Goal: Task Accomplishment & Management: Manage account settings

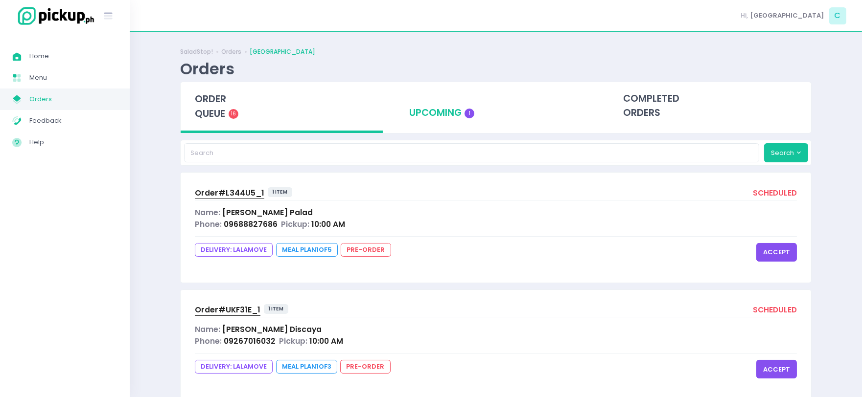
click at [467, 113] on span "1" at bounding box center [469, 114] width 10 height 10
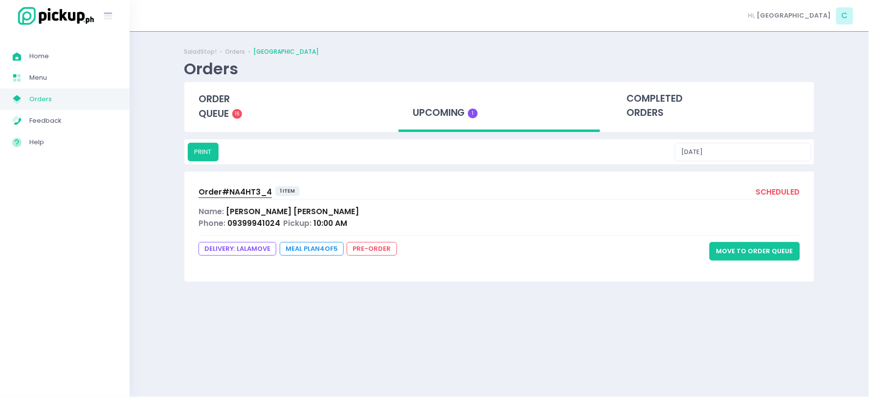
click at [769, 252] on button "Move to Order Queue" at bounding box center [755, 251] width 91 height 19
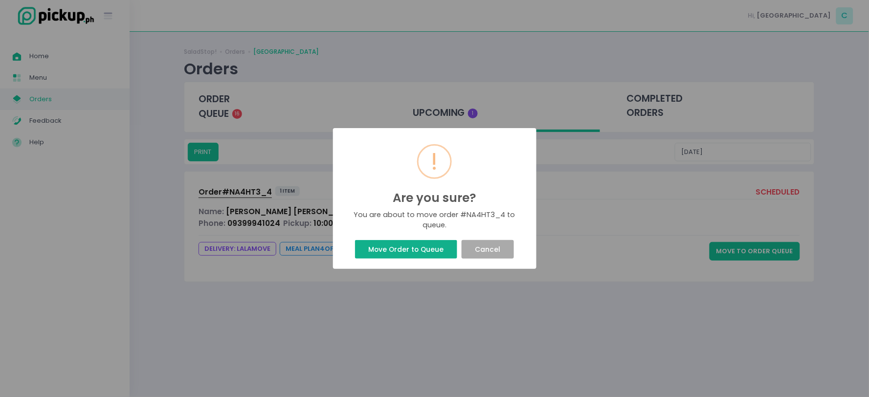
click at [392, 249] on button "Move Order to Queue" at bounding box center [406, 249] width 102 height 19
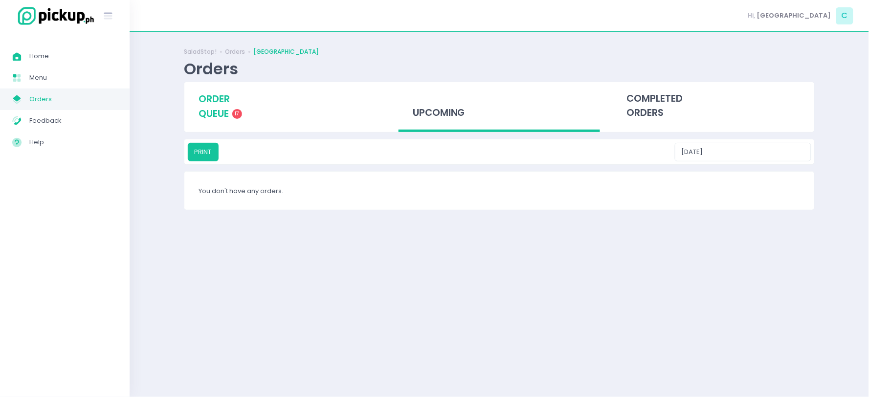
click at [223, 95] on span "order queue" at bounding box center [214, 106] width 31 height 28
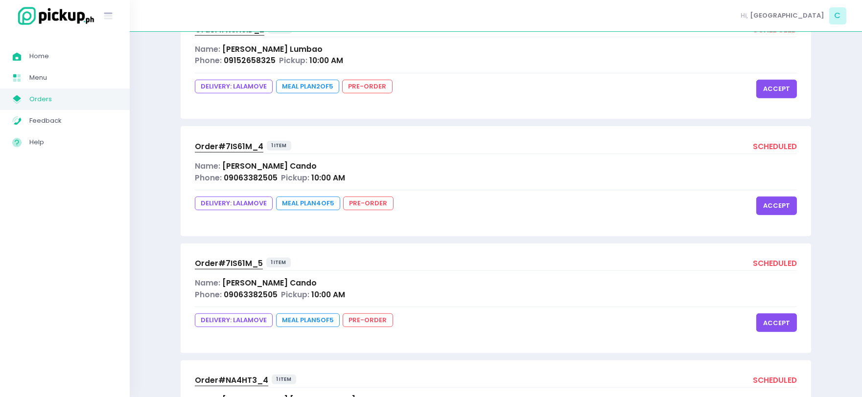
scroll to position [1802, 0]
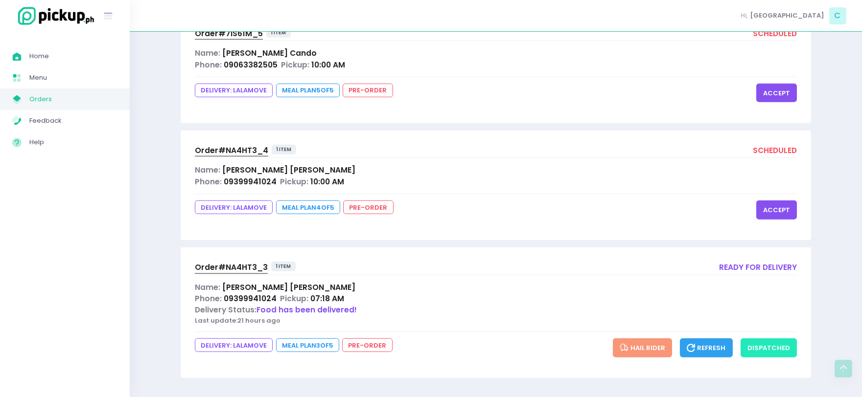
click at [761, 346] on button "dispatched" at bounding box center [768, 348] width 56 height 19
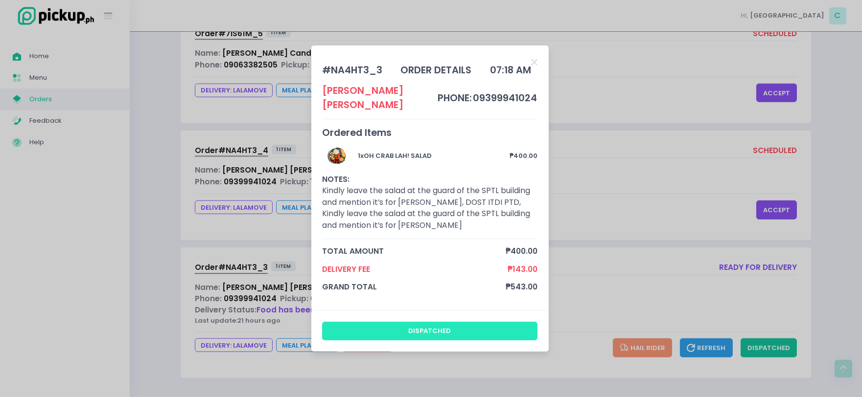
click at [385, 326] on button "dispatched" at bounding box center [429, 331] width 215 height 19
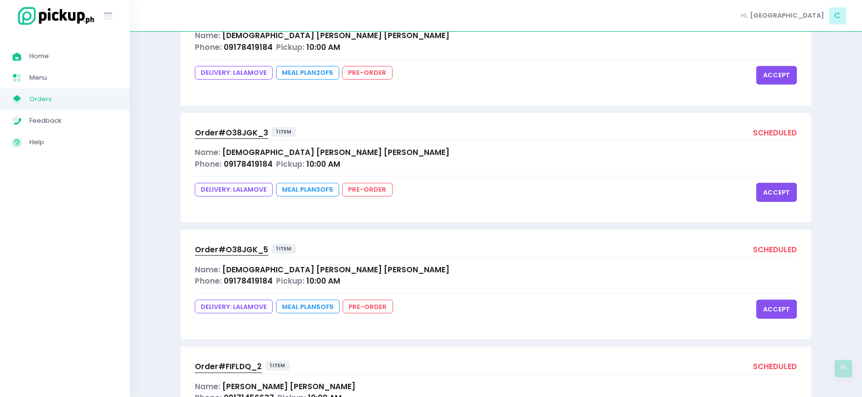
scroll to position [1664, 0]
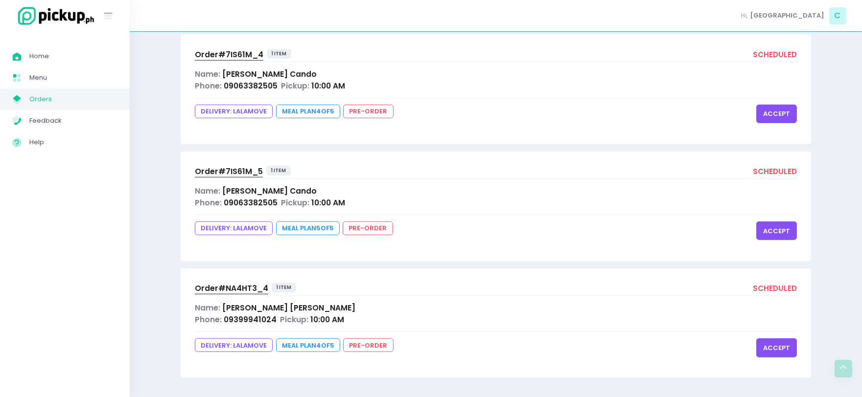
click at [245, 287] on span "Order# NA4HT3_4" at bounding box center [231, 288] width 73 height 10
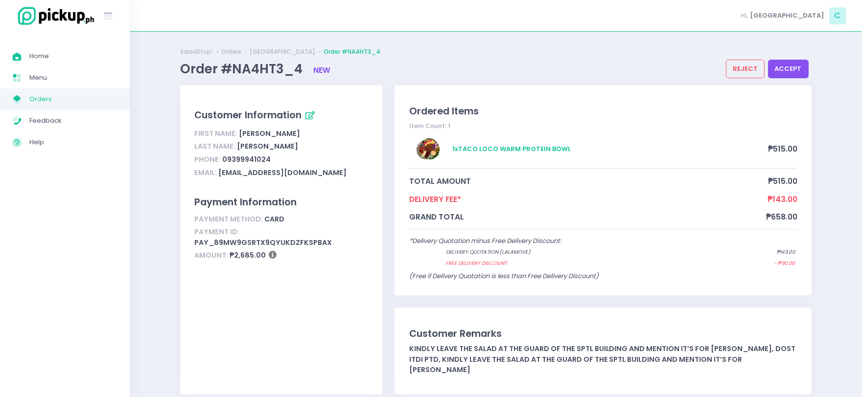
click at [265, 68] on span "Order #NA4HT3_4" at bounding box center [242, 69] width 125 height 18
copy span "NA4HT3_4"
click at [59, 98] on span "Orders" at bounding box center [73, 99] width 88 height 13
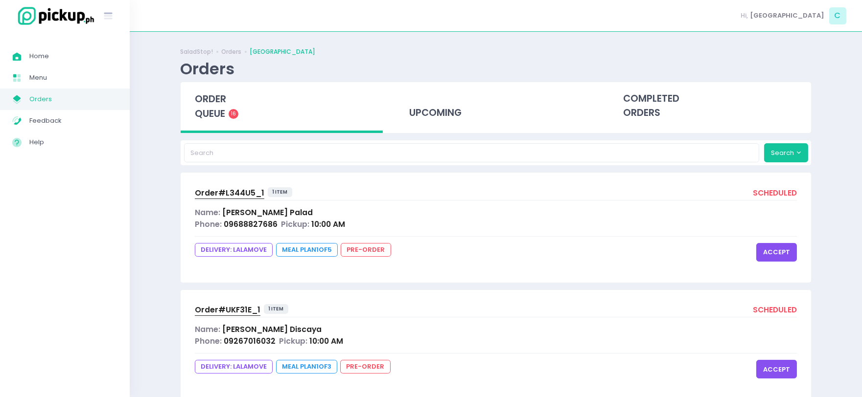
click at [201, 109] on span "order queue" at bounding box center [210, 106] width 31 height 28
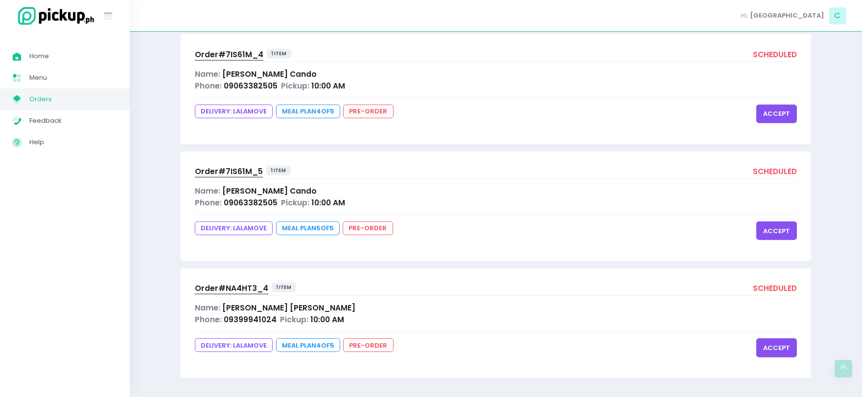
click at [250, 73] on span "[PERSON_NAME]" at bounding box center [269, 74] width 94 height 10
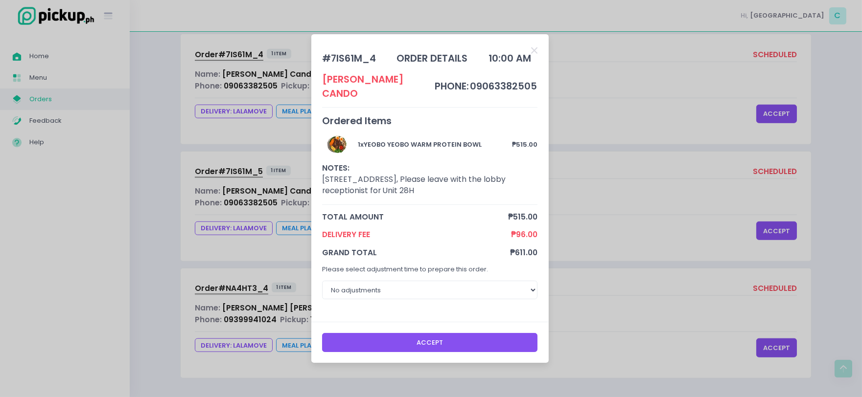
click at [352, 66] on div "# 7IS61M_4" at bounding box center [349, 58] width 54 height 14
copy div "7IS61M_4"
click at [240, 247] on div "# 7IS61M_4 order details 10:00 AM [PERSON_NAME] phone: 09063382505 Ordered Item…" at bounding box center [431, 198] width 862 height 397
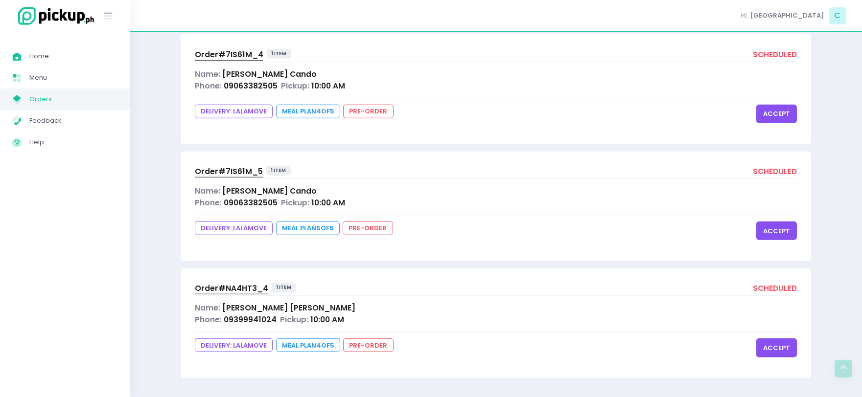
click at [247, 289] on span "Order# NA4HT3_4" at bounding box center [231, 288] width 73 height 10
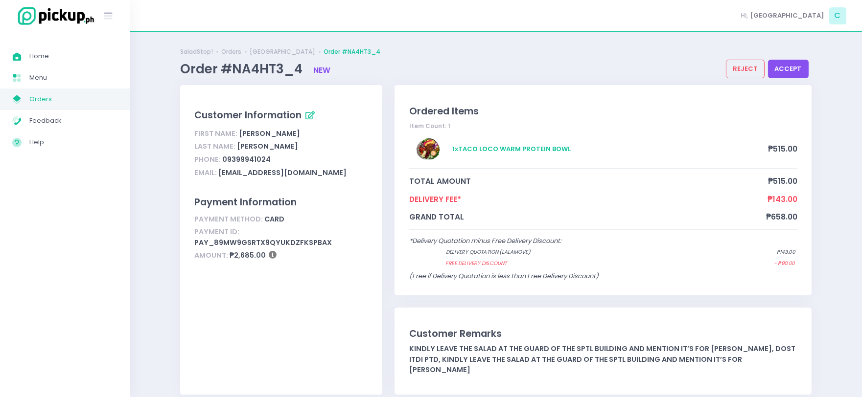
click at [69, 106] on link "My Store Created with Sketch. Orders" at bounding box center [65, 100] width 130 height 22
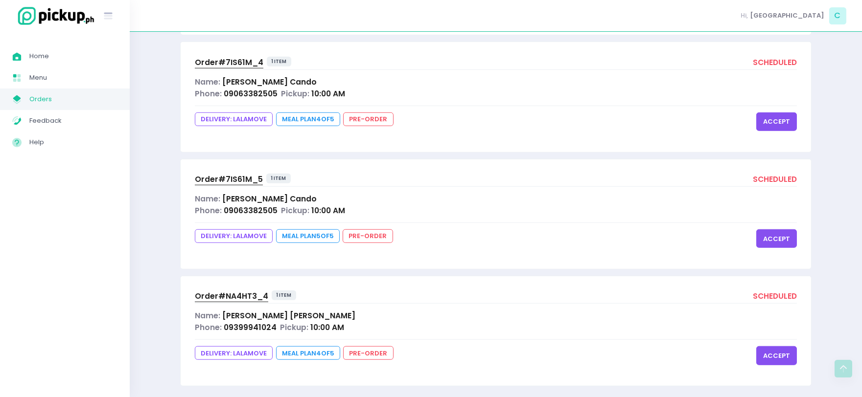
scroll to position [1664, 0]
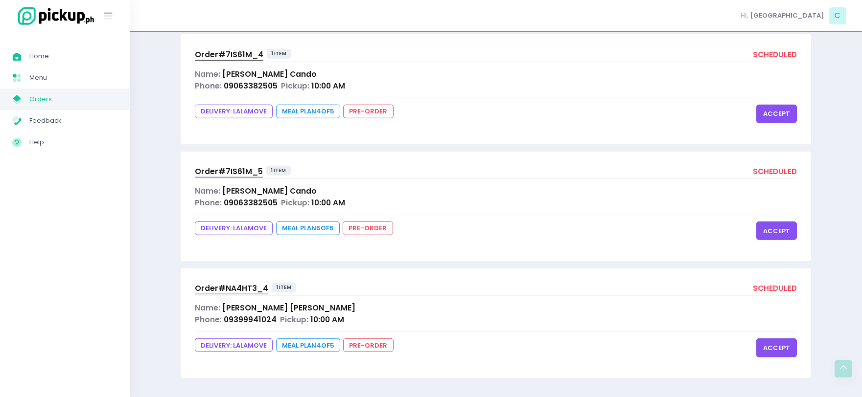
click at [248, 310] on span "[PERSON_NAME]" at bounding box center [288, 308] width 133 height 10
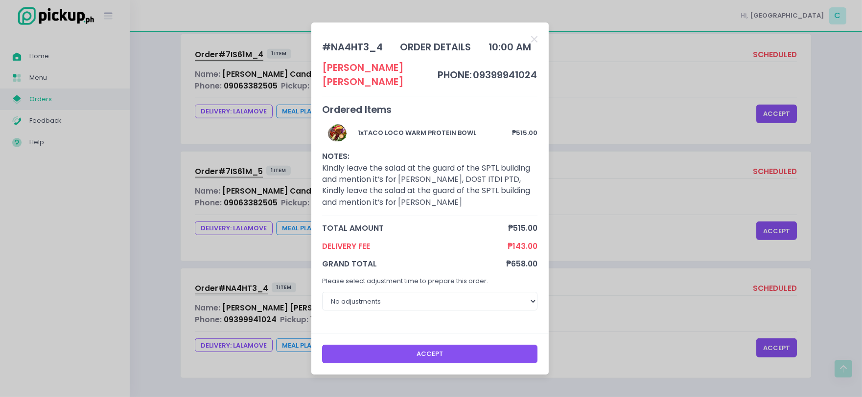
click at [359, 52] on div "# NA4HT3_4" at bounding box center [352, 47] width 61 height 14
copy div "NA4HT3_4"
click at [652, 133] on div "# NA4HT3_4 order details 10:00 AM [PERSON_NAME] phone: 09399941024 Ordered Item…" at bounding box center [431, 198] width 862 height 397
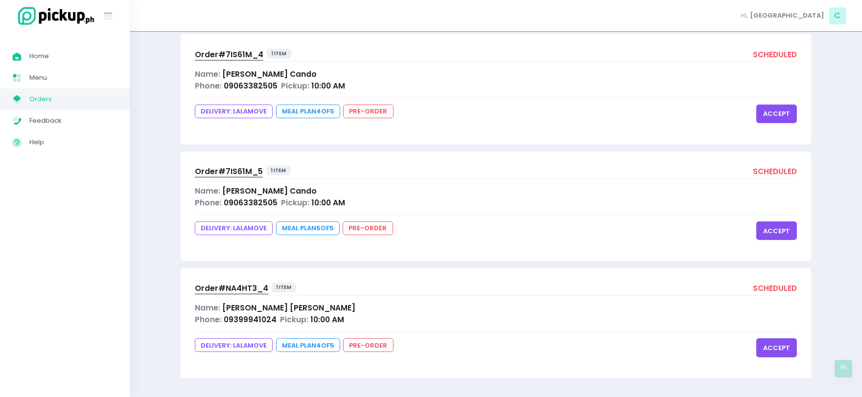
click at [765, 346] on button "accept" at bounding box center [776, 348] width 41 height 19
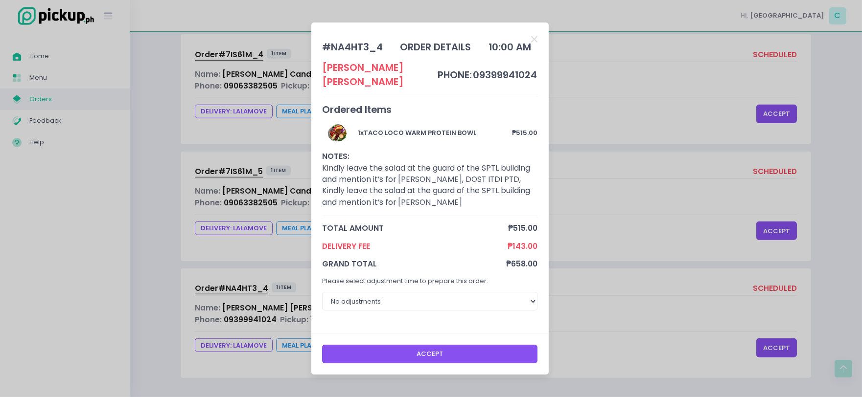
click at [475, 345] on button "Accept" at bounding box center [429, 354] width 215 height 19
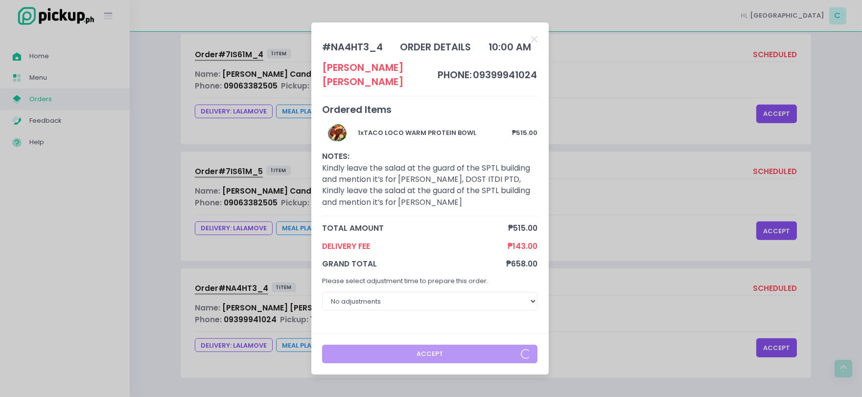
scroll to position [0, 0]
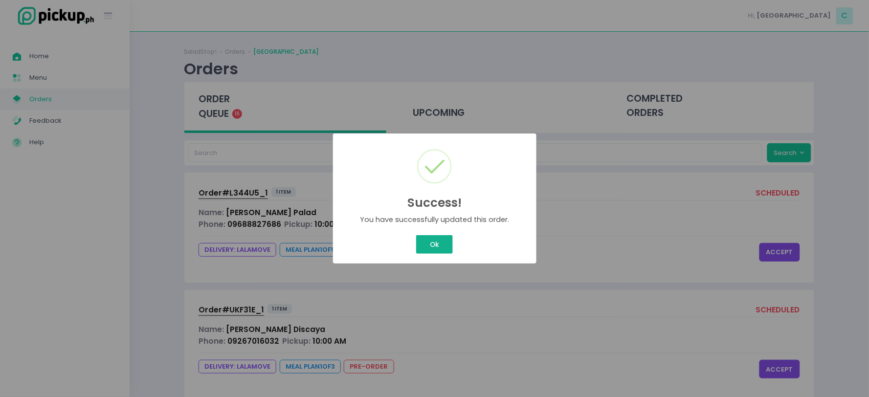
click at [436, 243] on button "Ok" at bounding box center [434, 244] width 36 height 19
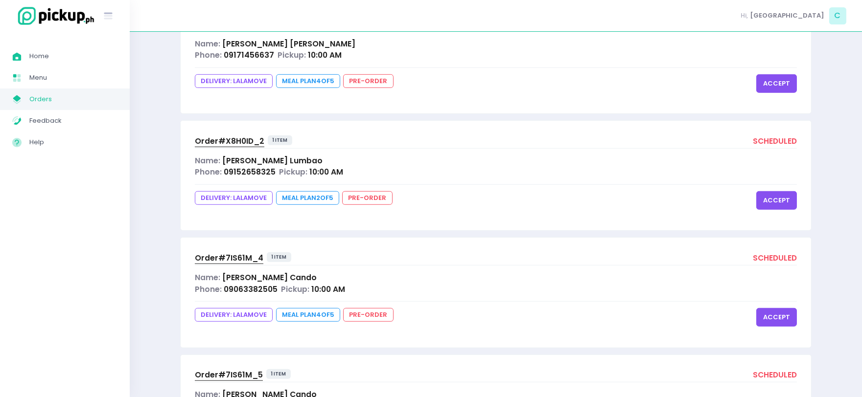
scroll to position [1664, 0]
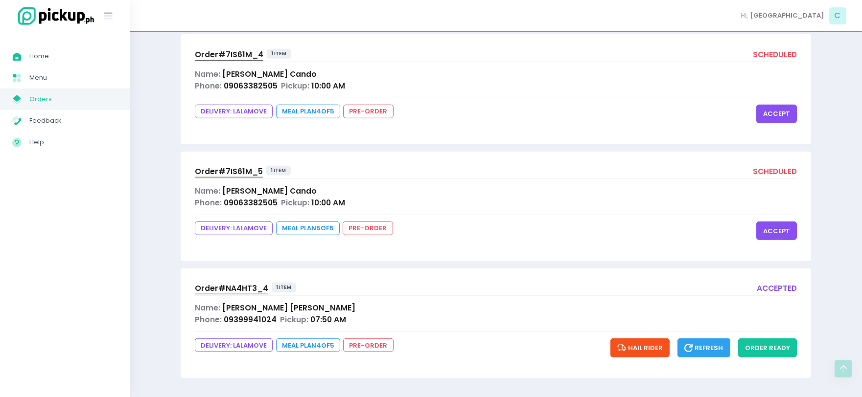
click at [767, 110] on button "accept" at bounding box center [776, 114] width 41 height 19
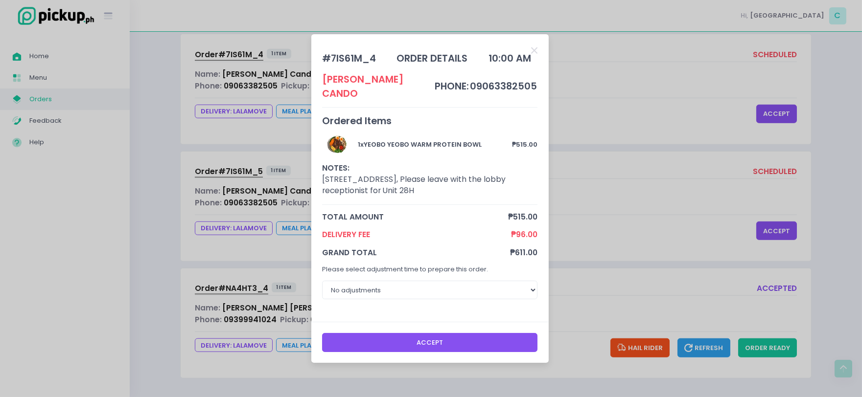
click at [429, 333] on button "Accept" at bounding box center [429, 342] width 215 height 19
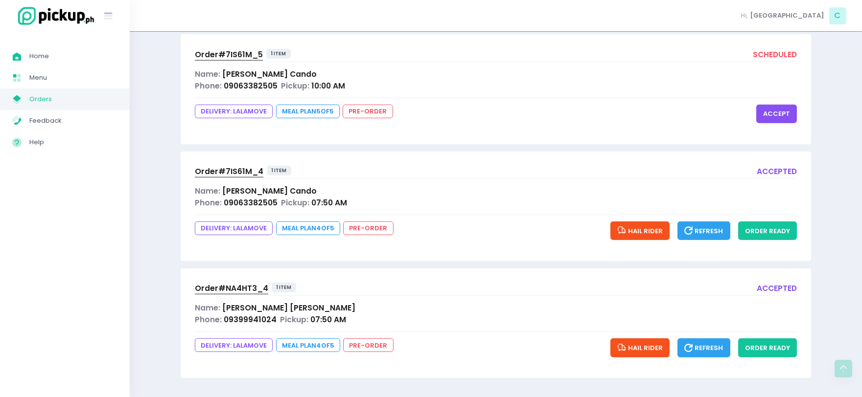
scroll to position [0, 0]
